Goal: Browse casually: Explore the website without a specific task or goal

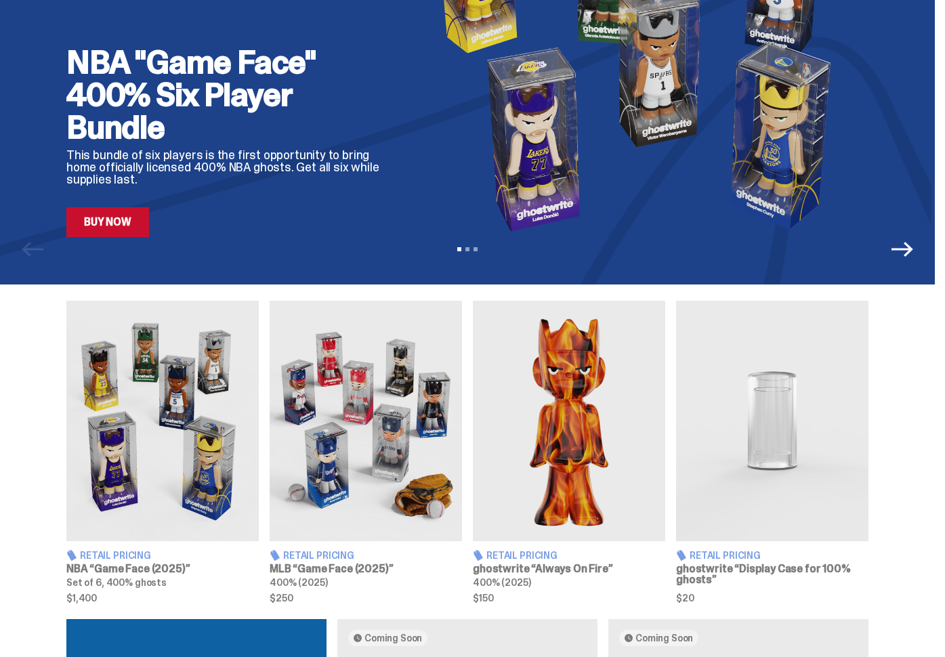
scroll to position [260, 0]
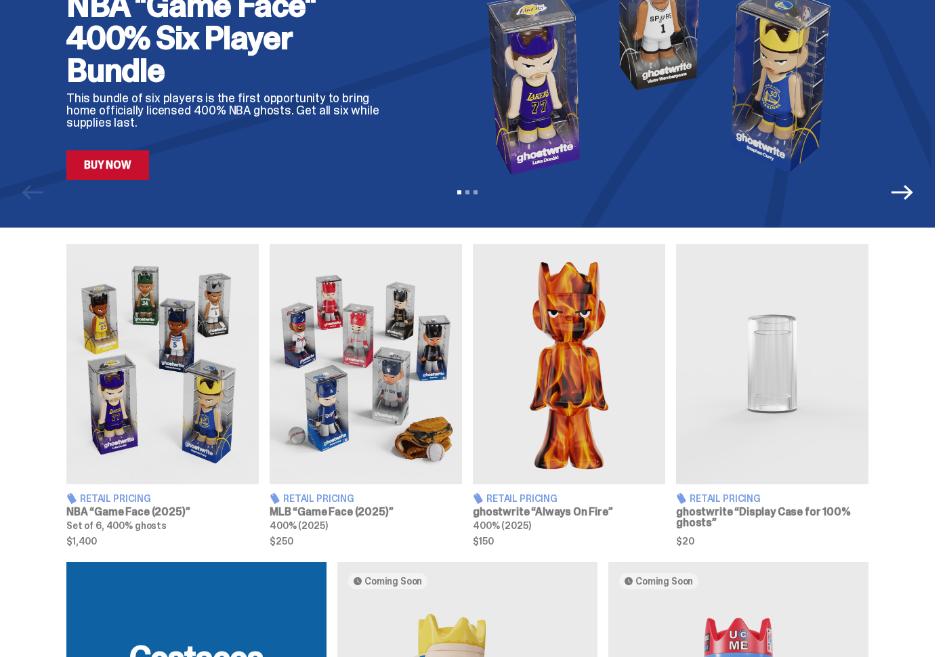
click at [122, 164] on link "Buy Now" at bounding box center [107, 165] width 83 height 30
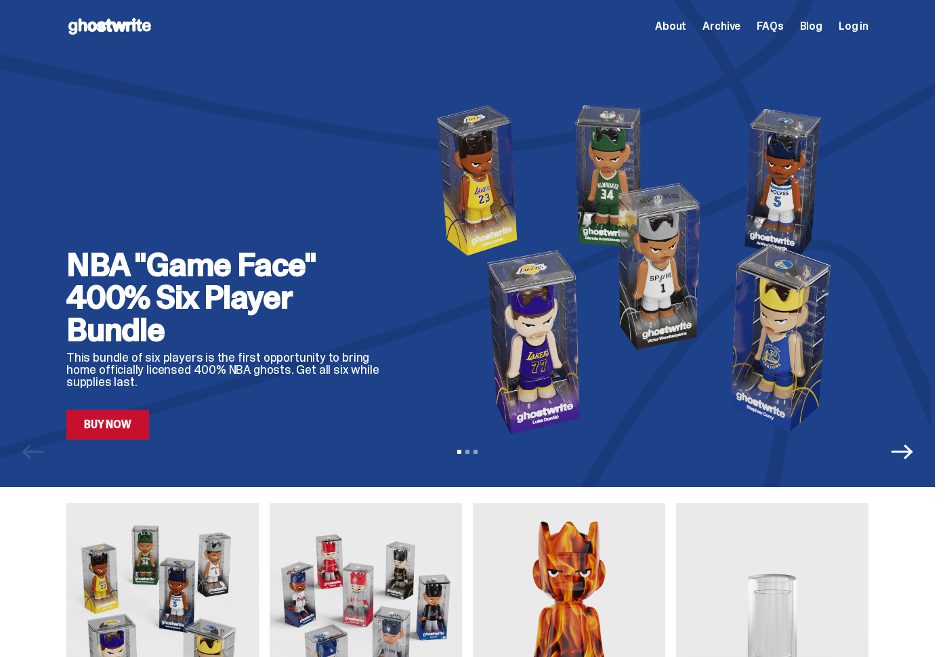
scroll to position [260, 0]
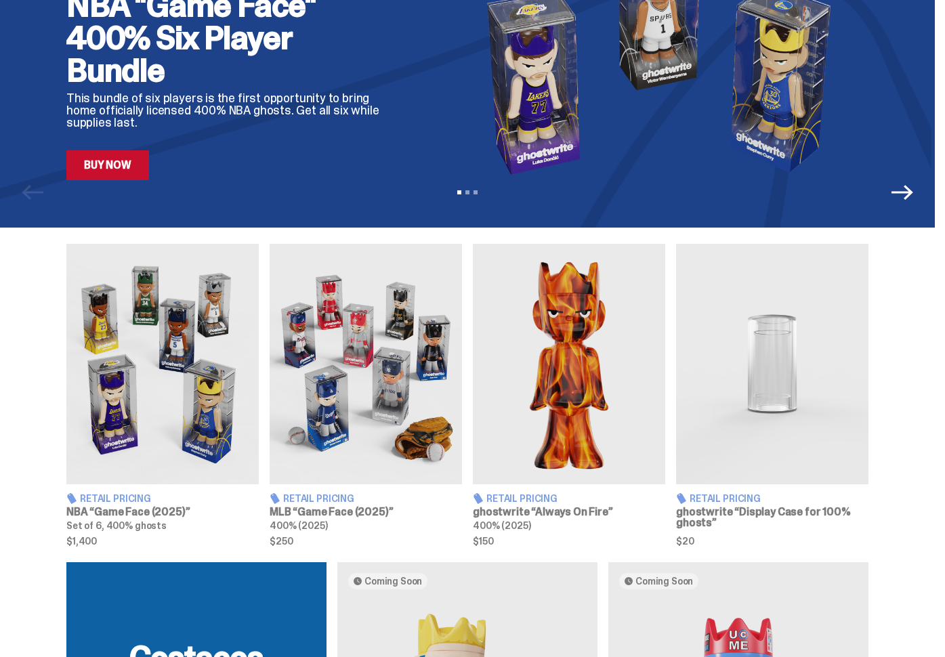
click at [370, 375] on img at bounding box center [366, 364] width 192 height 241
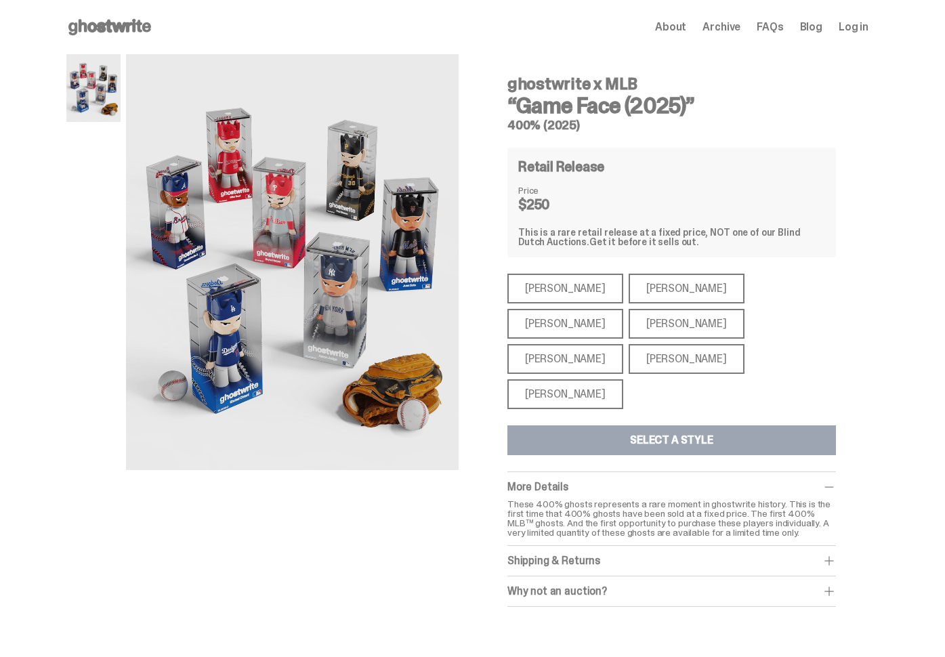
click at [557, 304] on div "[PERSON_NAME] [PERSON_NAME] [PERSON_NAME] [PERSON_NAME] [PERSON_NAME] [PERSON_N…" at bounding box center [672, 342] width 329 height 136
click at [555, 380] on div "[PERSON_NAME]" at bounding box center [566, 395] width 116 height 30
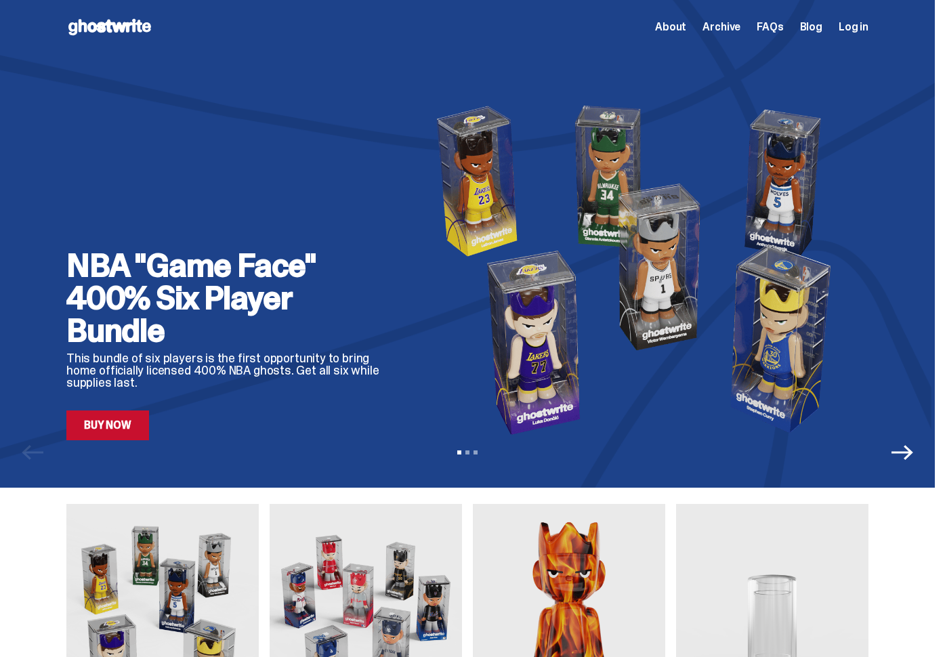
scroll to position [260, 0]
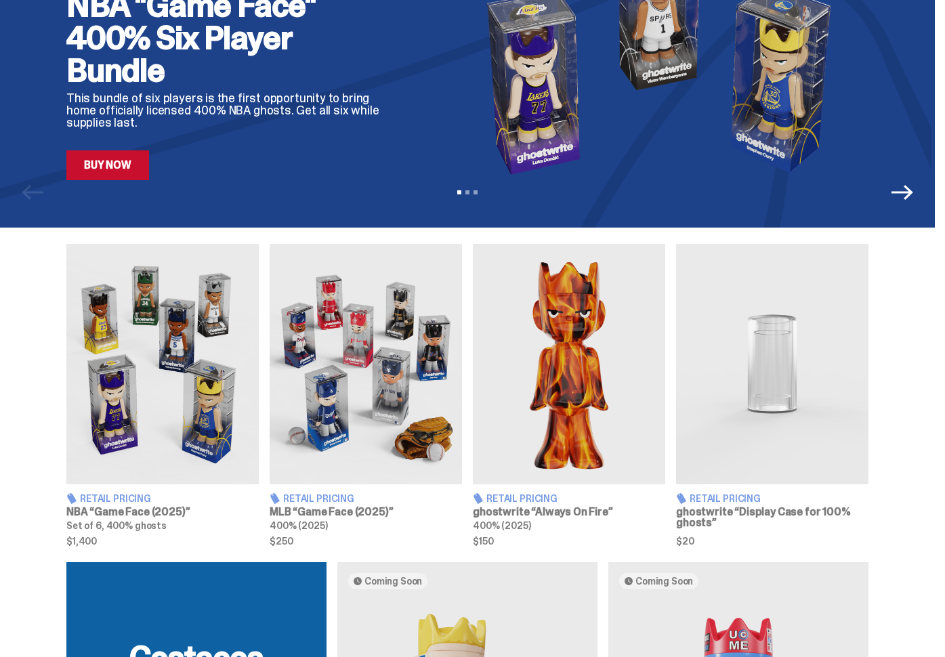
click at [567, 405] on img at bounding box center [569, 364] width 192 height 241
